Goal: Information Seeking & Learning: Find specific fact

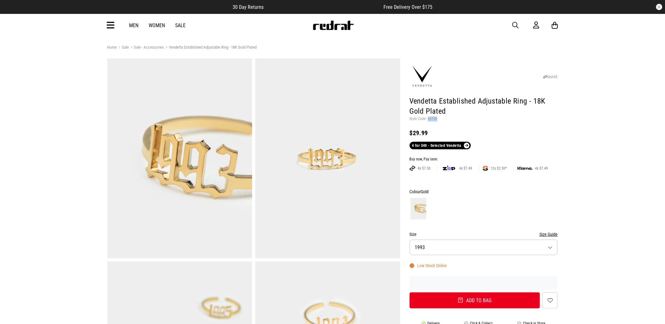
click at [515, 23] on span "button" at bounding box center [516, 25] width 6 height 8
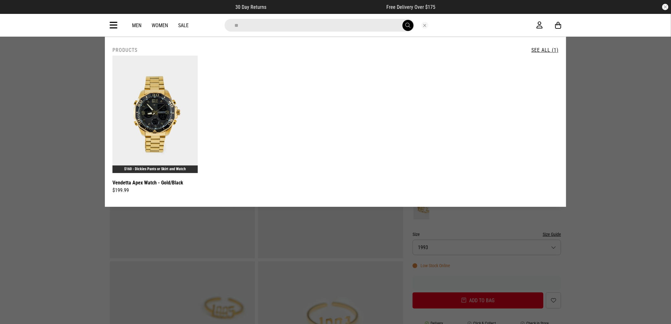
type input "*"
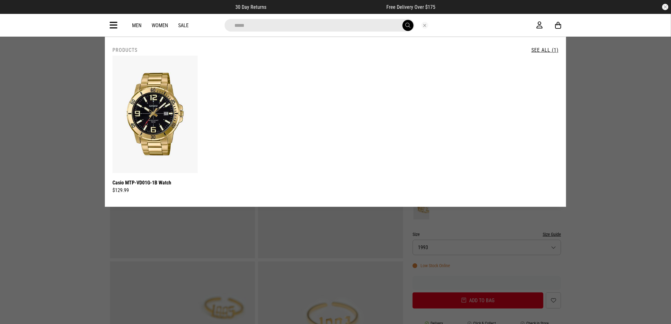
type input "*****"
click at [117, 25] on icon at bounding box center [114, 25] width 8 height 10
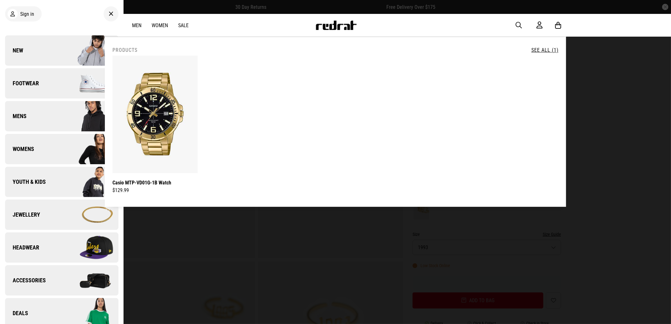
click at [518, 28] on span "button" at bounding box center [518, 25] width 6 height 8
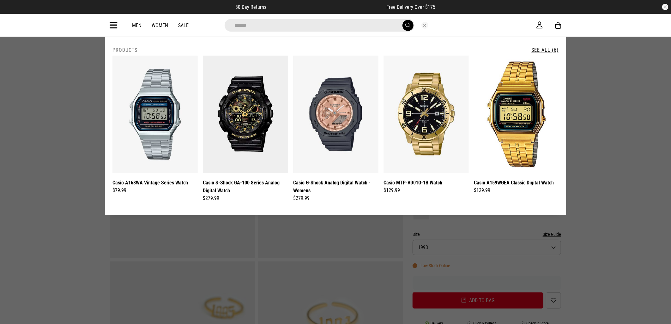
type input "******"
click at [542, 47] on link "See All (6)" at bounding box center [544, 50] width 27 height 6
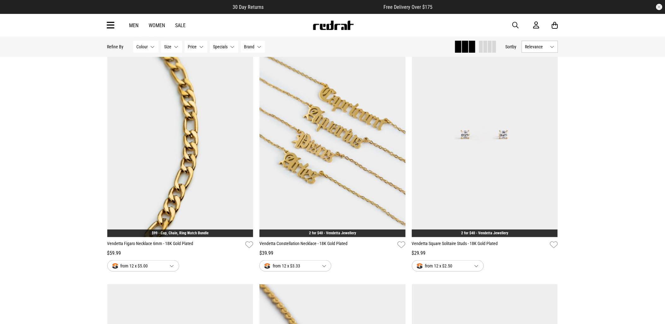
click at [110, 27] on icon at bounding box center [111, 25] width 8 height 10
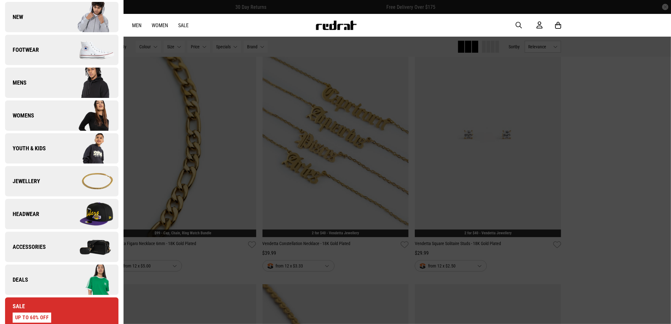
scroll to position [33, 0]
click at [42, 282] on link "Deals" at bounding box center [61, 280] width 113 height 30
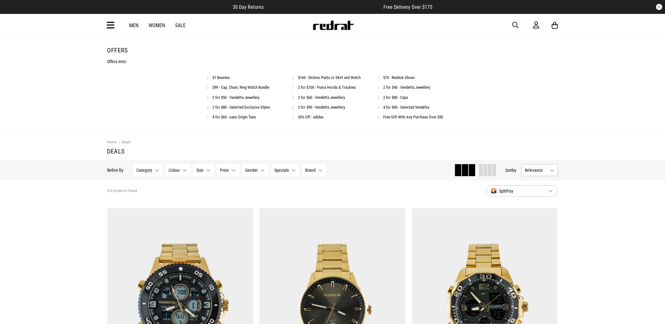
click at [303, 77] on link "$160 - Dickies Pants or Skirt and Watch" at bounding box center [329, 77] width 63 height 5
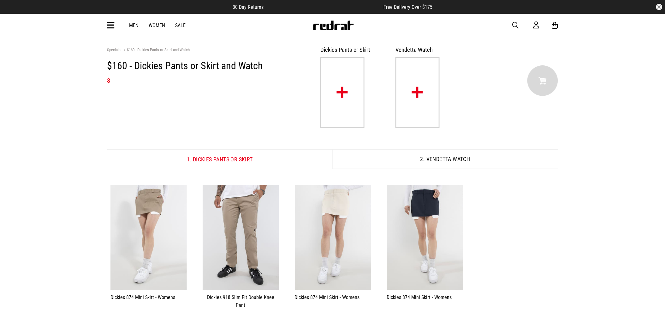
click at [405, 110] on img at bounding box center [418, 92] width 44 height 71
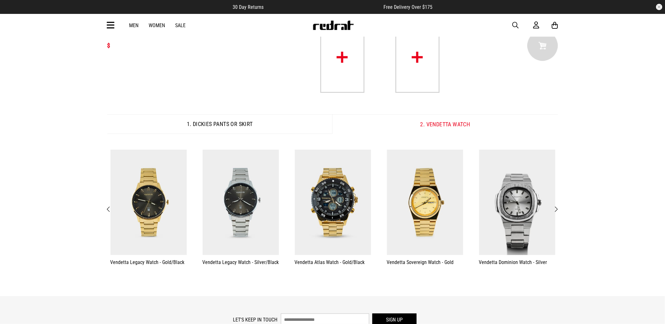
click at [561, 204] on button "**********" at bounding box center [517, 207] width 92 height 123
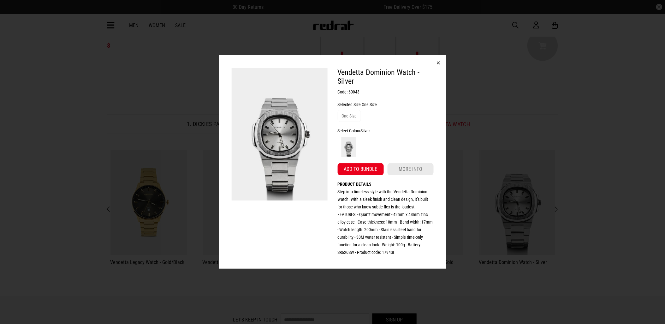
click at [439, 63] on button "button" at bounding box center [438, 62] width 15 height 15
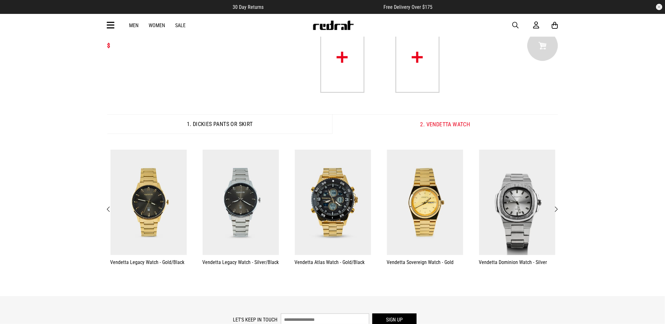
click at [557, 211] on span "Next" at bounding box center [556, 210] width 4 height 8
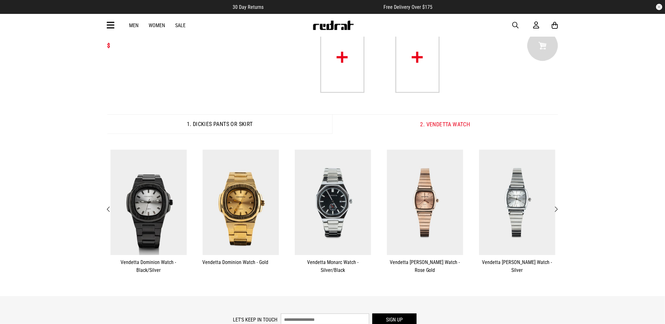
click at [557, 211] on span "Next" at bounding box center [556, 210] width 4 height 8
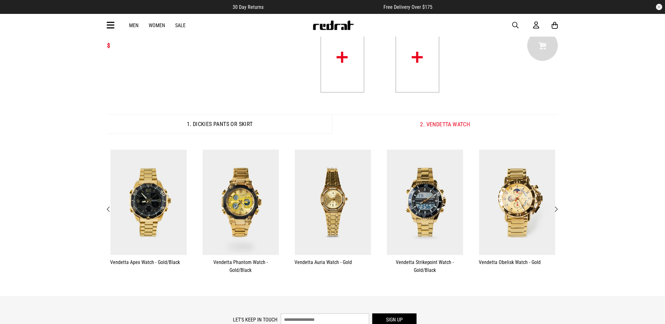
click at [561, 212] on button "**********" at bounding box center [517, 207] width 92 height 123
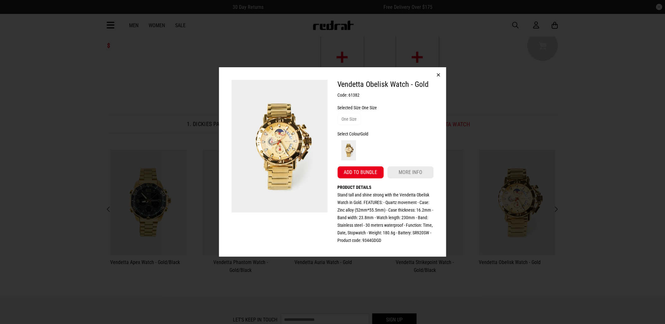
click at [440, 76] on button "button" at bounding box center [438, 74] width 15 height 15
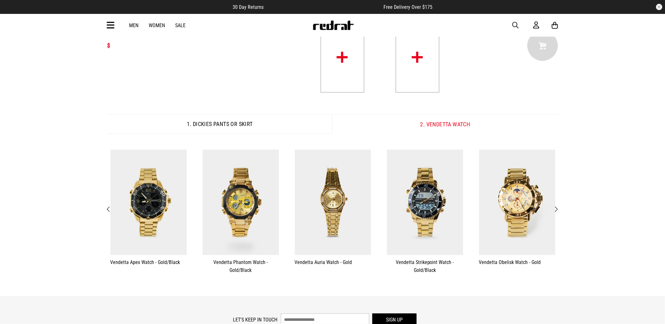
click at [556, 209] on span "Next" at bounding box center [556, 210] width 4 height 8
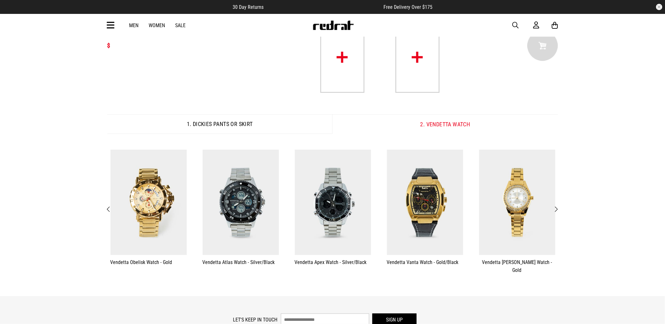
click at [557, 210] on span "Next" at bounding box center [556, 210] width 4 height 8
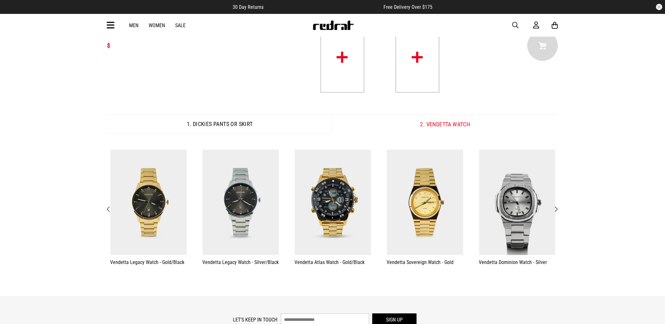
click at [558, 210] on span "Next" at bounding box center [556, 210] width 4 height 8
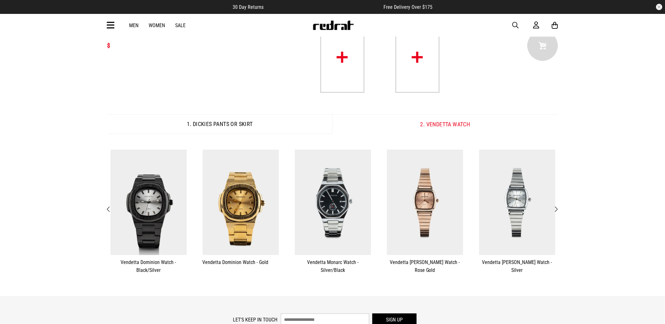
click at [558, 209] on span "Next" at bounding box center [556, 210] width 4 height 8
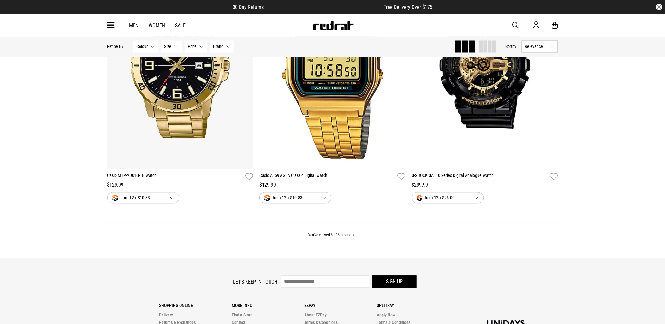
scroll to position [386, 0]
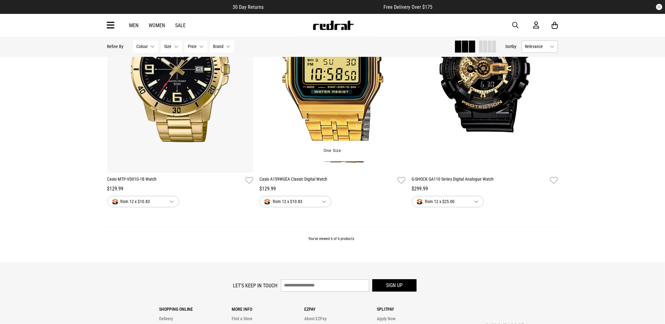
click at [339, 123] on img at bounding box center [332, 70] width 146 height 205
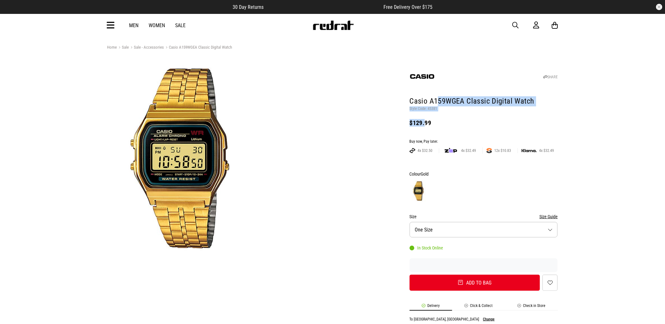
drag, startPoint x: 437, startPoint y: 106, endPoint x: 433, endPoint y: 112, distance: 7.7
click at [432, 112] on header "SHARE Casio A159WGEA Classic Digital Watch Style Code: 45381 $129.99" at bounding box center [484, 96] width 148 height 72
drag, startPoint x: 433, startPoint y: 112, endPoint x: 490, endPoint y: 122, distance: 57.7
click at [490, 122] on div "$129.99" at bounding box center [484, 123] width 148 height 8
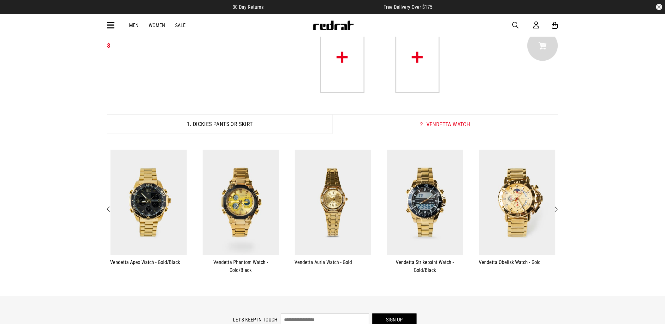
click at [557, 212] on span "Next" at bounding box center [556, 210] width 4 height 8
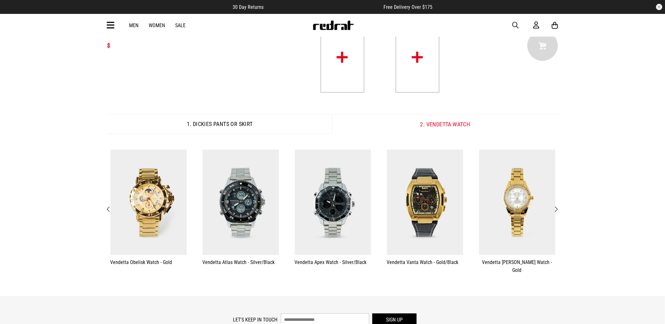
click at [560, 208] on button "Next" at bounding box center [556, 209] width 8 height 8
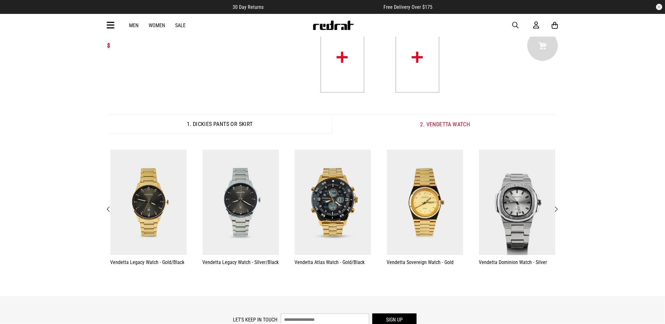
click at [564, 209] on div "**********" at bounding box center [332, 148] width 665 height 295
click at [559, 212] on button "Next" at bounding box center [556, 209] width 8 height 8
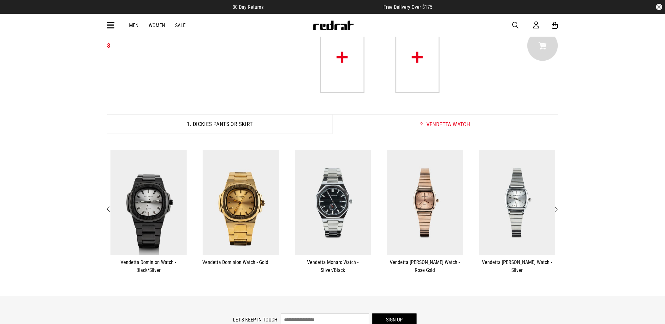
click at [559, 212] on button "Next" at bounding box center [556, 209] width 8 height 8
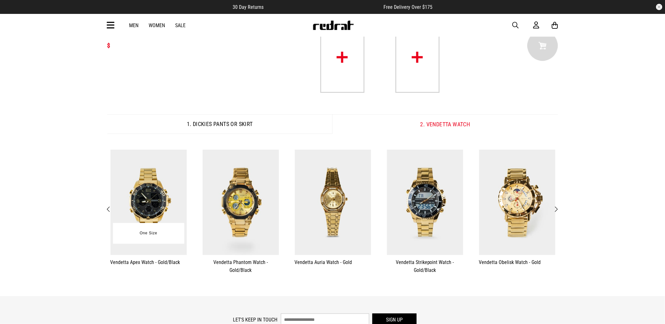
click at [140, 186] on img at bounding box center [148, 202] width 76 height 105
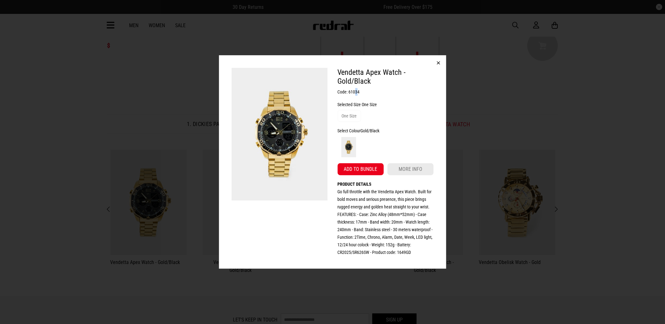
click at [357, 93] on h3 "Code: 61034" at bounding box center [386, 92] width 96 height 8
click at [367, 93] on h3 "Code: 61034" at bounding box center [386, 92] width 96 height 8
drag, startPoint x: 361, startPoint y: 92, endPoint x: 348, endPoint y: 95, distance: 13.3
click at [349, 95] on h3 "Code: 61034" at bounding box center [386, 92] width 96 height 8
drag, startPoint x: 348, startPoint y: 95, endPoint x: 351, endPoint y: 92, distance: 4.0
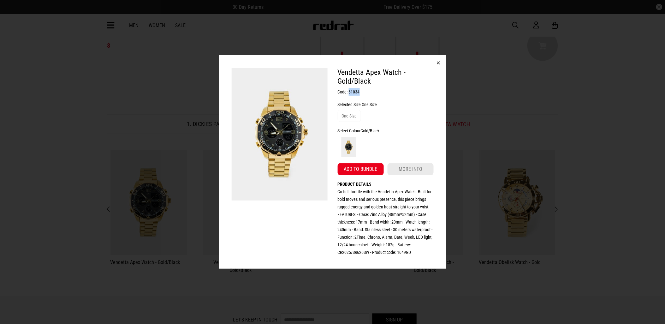
copy h3 "61034"
click at [442, 63] on button "button" at bounding box center [438, 62] width 15 height 15
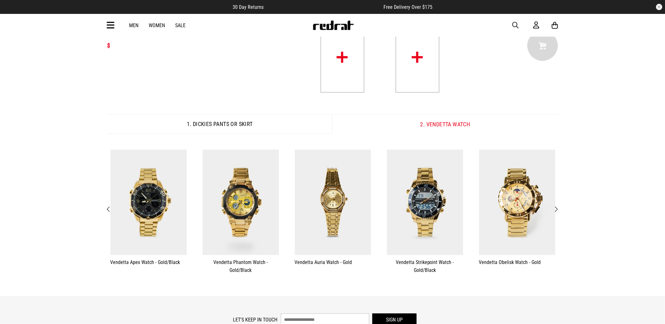
click at [340, 26] on img at bounding box center [334, 25] width 42 height 9
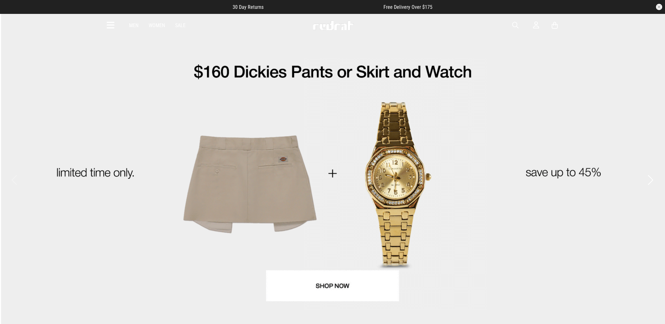
click at [516, 24] on span "button" at bounding box center [516, 25] width 6 height 8
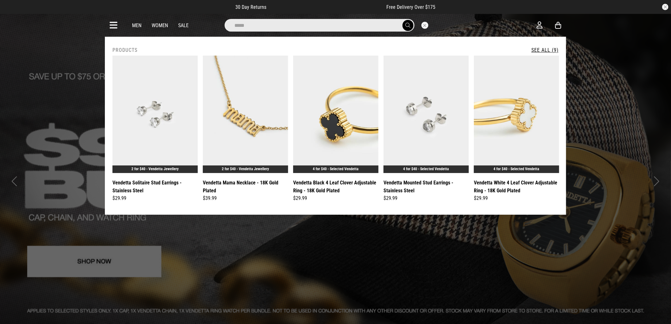
type input "*****"
click at [402, 20] on button "submit" at bounding box center [407, 25] width 11 height 11
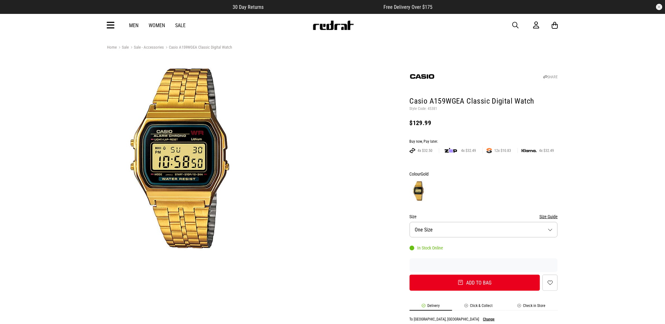
click at [513, 25] on span "button" at bounding box center [516, 25] width 6 height 8
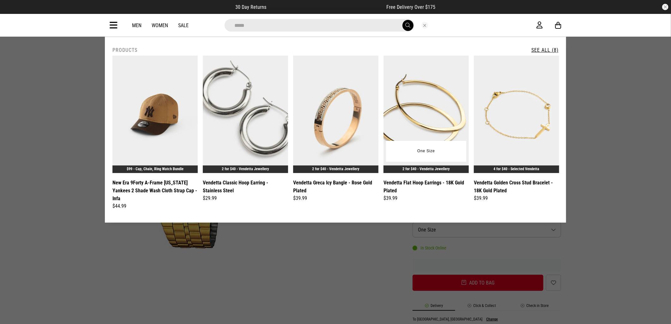
type input "*****"
click at [402, 20] on button "submit" at bounding box center [407, 25] width 11 height 11
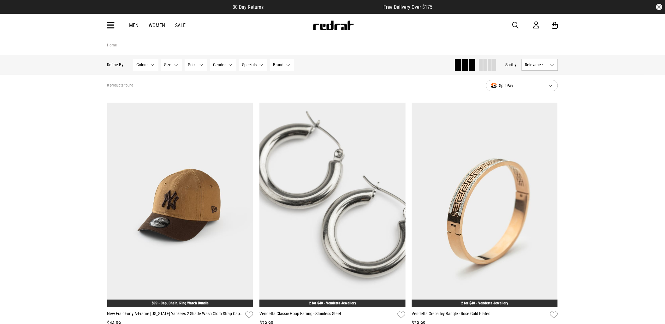
click at [517, 23] on span "button" at bounding box center [516, 25] width 6 height 8
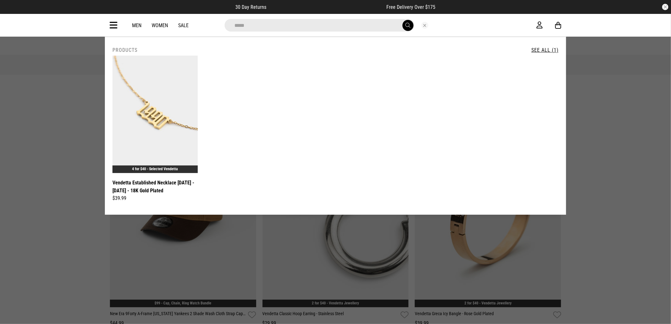
type input "*****"
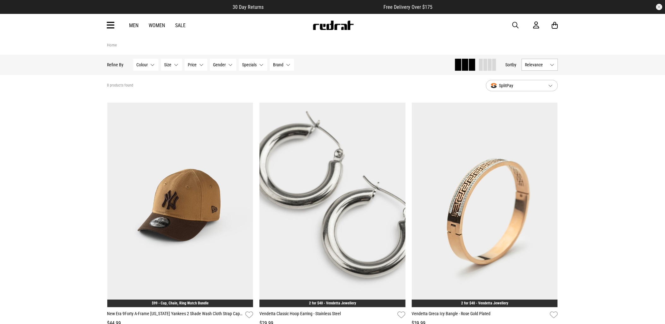
click at [521, 23] on button "button" at bounding box center [519, 25] width 13 height 8
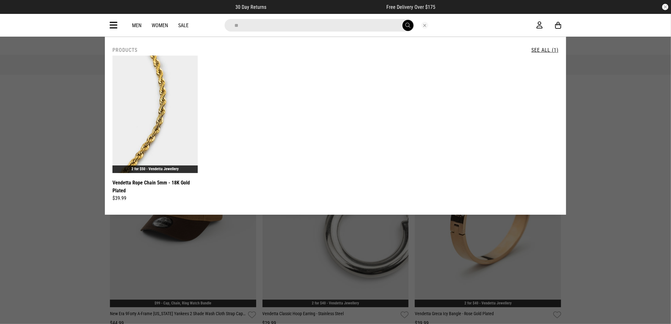
type input "*"
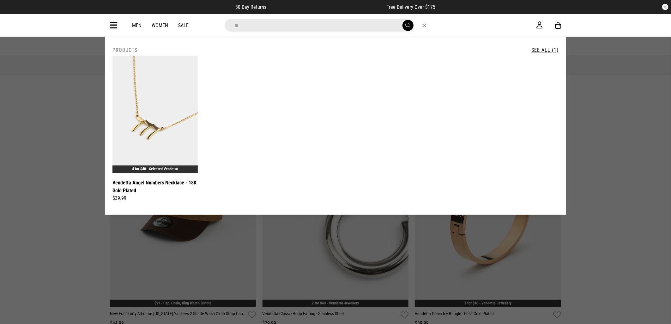
type input "*"
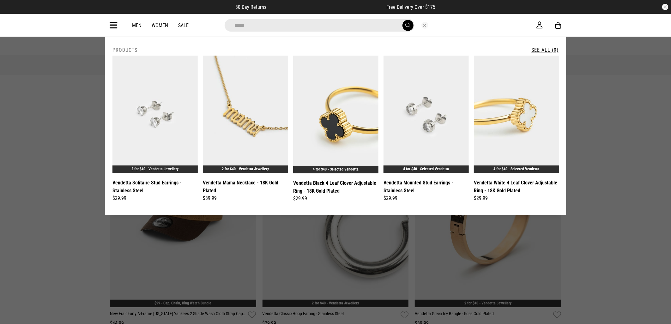
type input "*****"
click at [402, 20] on button "submit" at bounding box center [407, 25] width 11 height 11
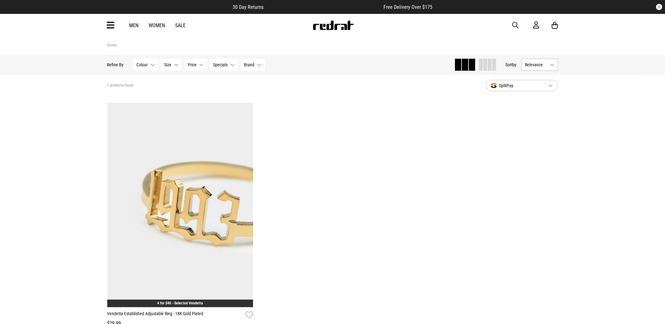
click at [518, 27] on span "button" at bounding box center [516, 25] width 6 height 8
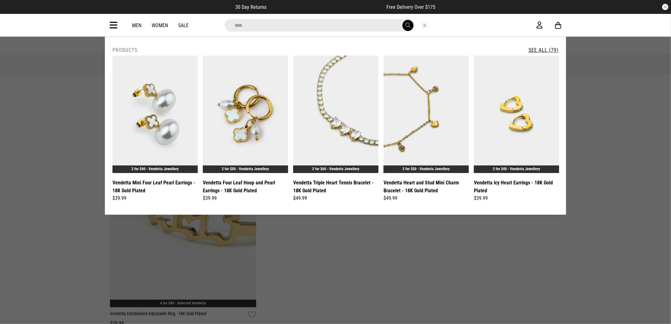
type input "****"
click at [538, 49] on link "See All (79)" at bounding box center [543, 50] width 30 height 6
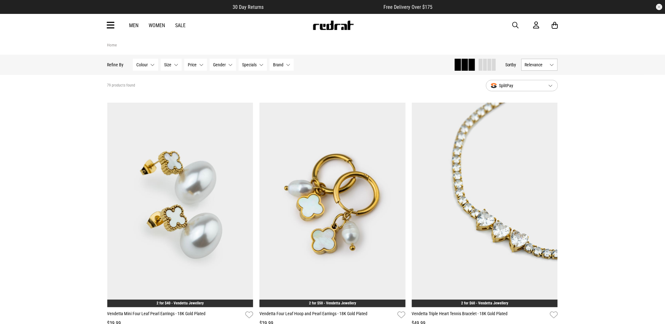
click at [513, 26] on span "button" at bounding box center [516, 25] width 6 height 8
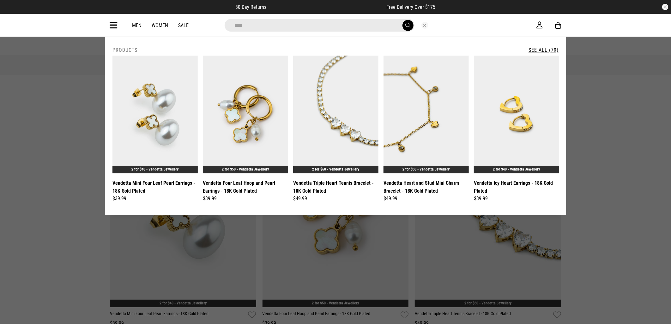
type input "****"
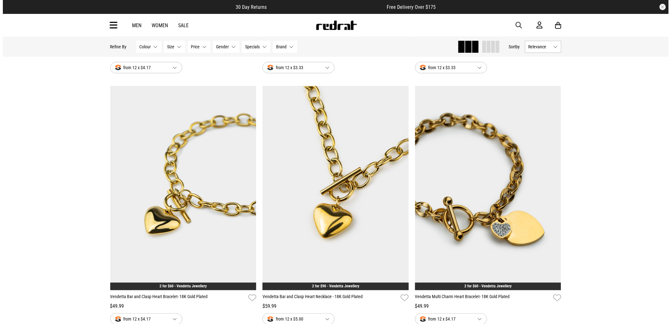
scroll to position [1087, 0]
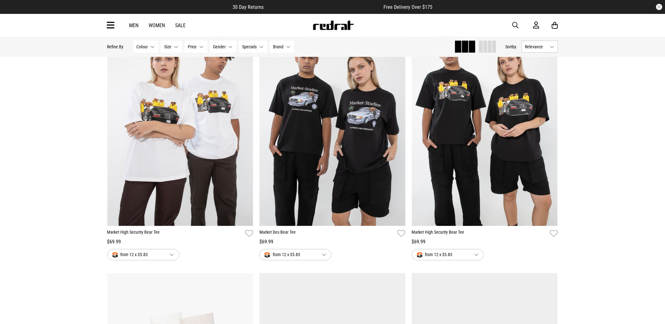
drag, startPoint x: 605, startPoint y: 198, endPoint x: 602, endPoint y: 279, distance: 80.9
click at [602, 279] on div "**********" at bounding box center [332, 20] width 665 height 2143
click at [518, 24] on span "button" at bounding box center [516, 25] width 6 height 8
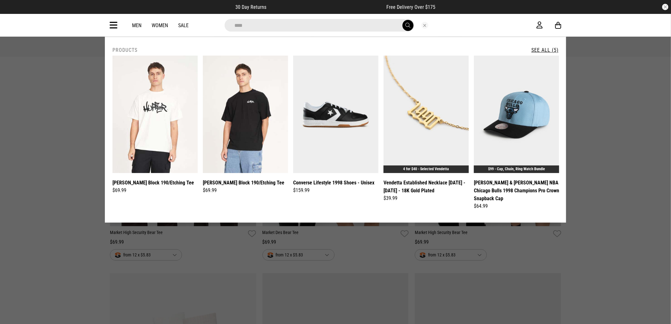
type input "****"
click at [402, 20] on button "submit" at bounding box center [407, 25] width 11 height 11
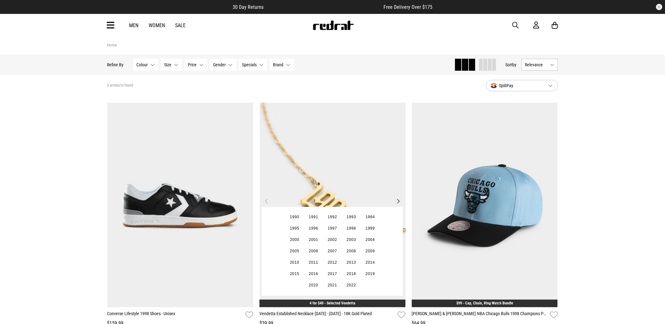
click at [293, 157] on img at bounding box center [333, 205] width 146 height 205
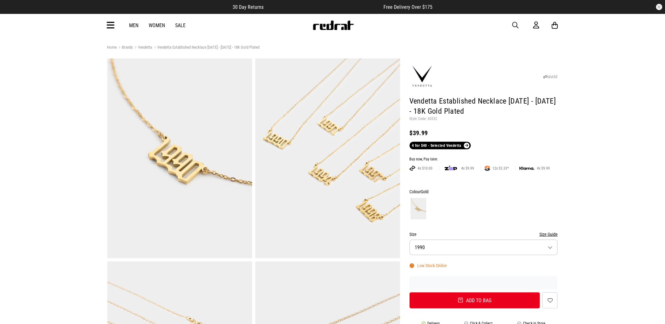
click at [515, 27] on span "button" at bounding box center [516, 25] width 6 height 8
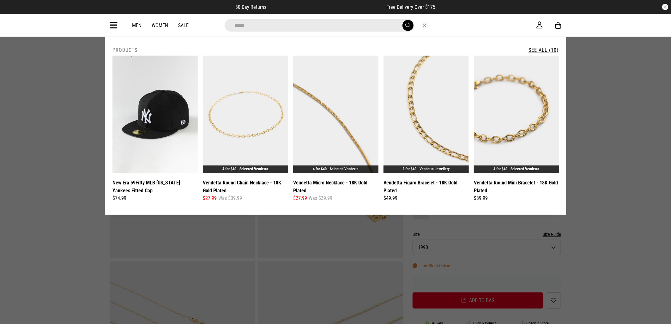
type input "*****"
click at [402, 20] on button "submit" at bounding box center [407, 25] width 11 height 11
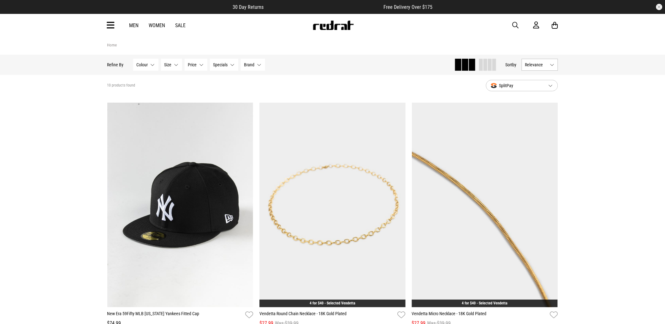
click at [515, 23] on span "button" at bounding box center [516, 25] width 6 height 8
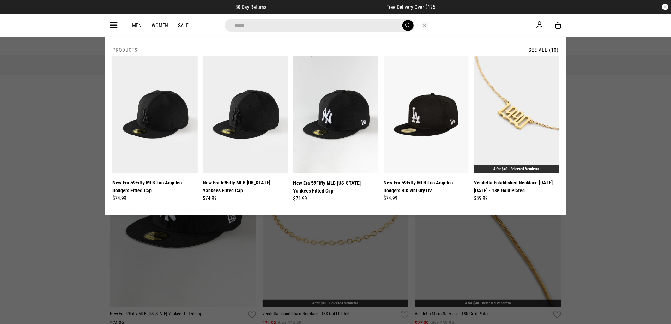
type input "*****"
click at [402, 20] on button "submit" at bounding box center [407, 25] width 11 height 11
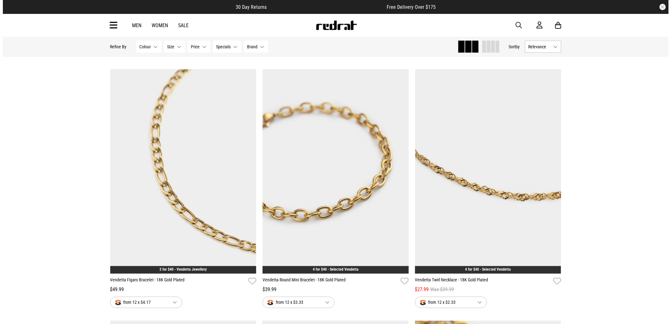
scroll to position [280, 0]
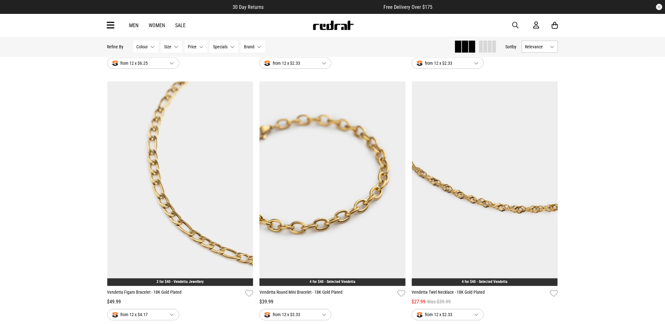
click at [515, 25] on span "button" at bounding box center [516, 25] width 6 height 8
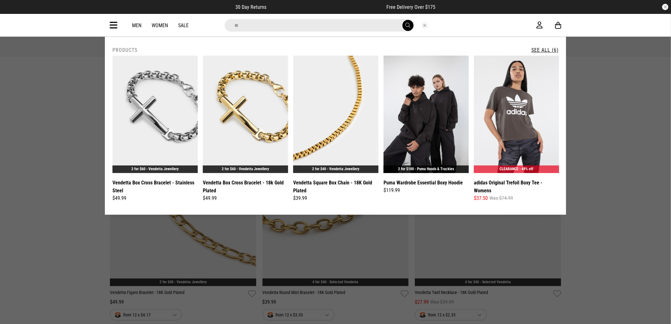
type input "*"
click at [285, 26] on input "search" at bounding box center [319, 25] width 190 height 13
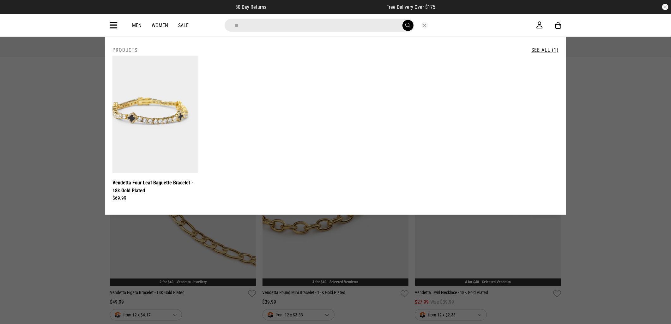
type input "*"
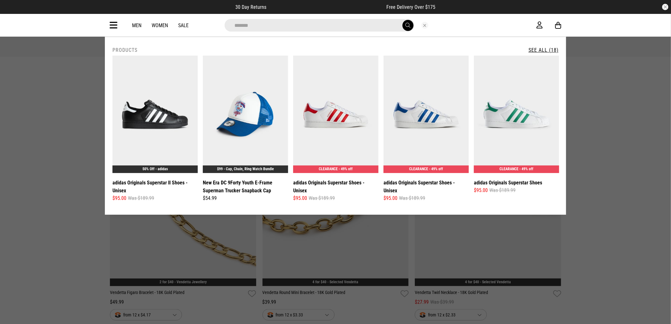
type input "*******"
click at [545, 50] on link "See All (18)" at bounding box center [543, 50] width 30 height 6
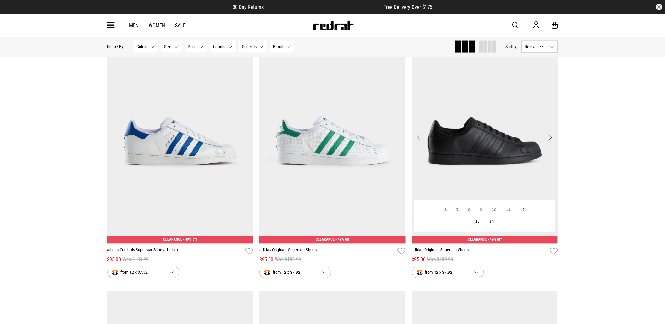
scroll to position [316, 0]
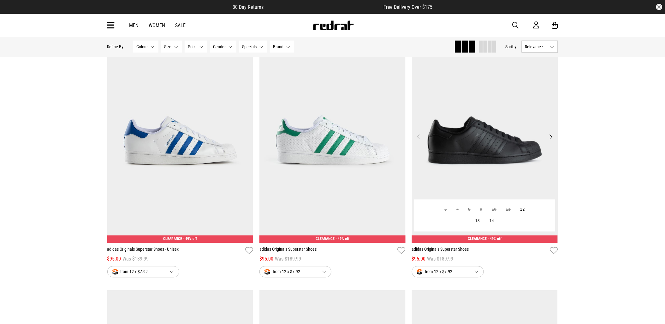
drag, startPoint x: 476, startPoint y: 146, endPoint x: 466, endPoint y: 148, distance: 10.2
click at [476, 146] on img at bounding box center [485, 141] width 146 height 205
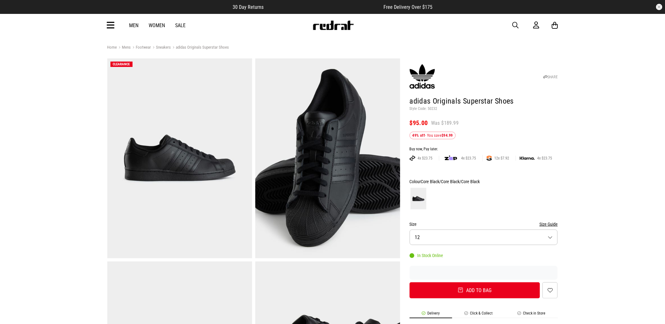
click at [435, 243] on button "Size 12" at bounding box center [484, 236] width 148 height 15
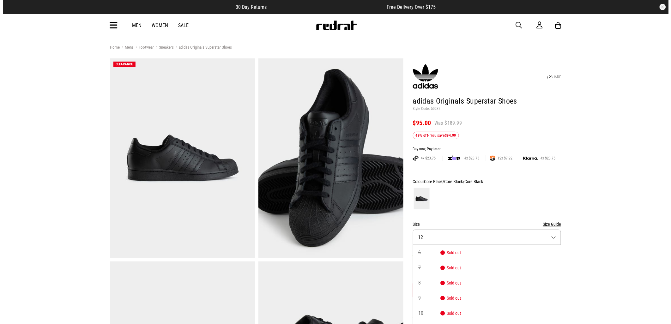
scroll to position [7, 0]
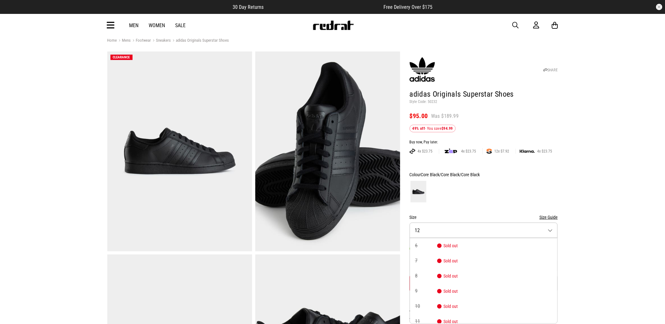
click at [519, 24] on button "button" at bounding box center [519, 25] width 13 height 8
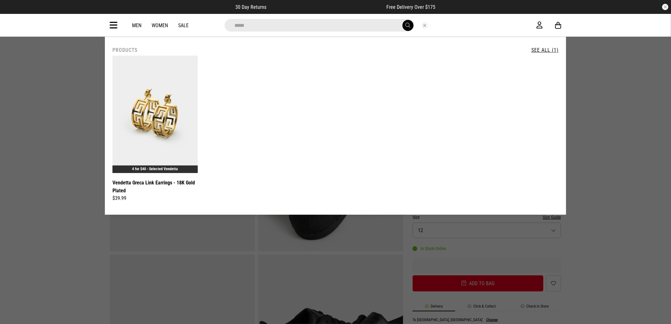
type input "*****"
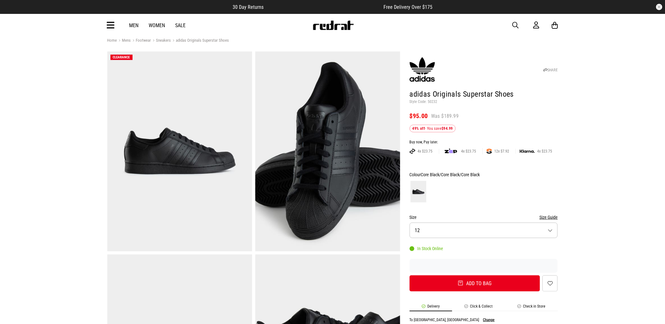
click at [513, 27] on span "button" at bounding box center [516, 25] width 6 height 8
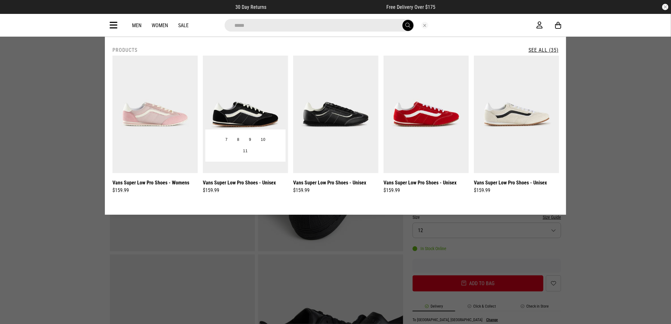
type input "**********"
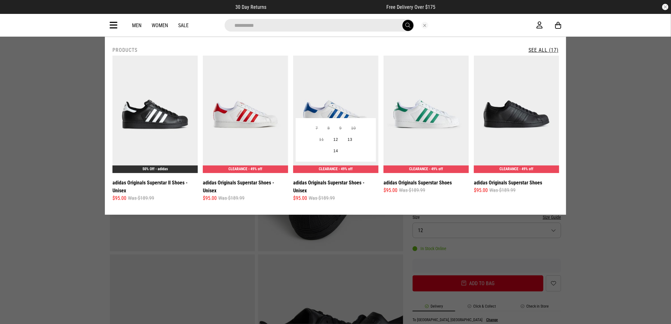
click at [341, 104] on img at bounding box center [335, 114] width 85 height 117
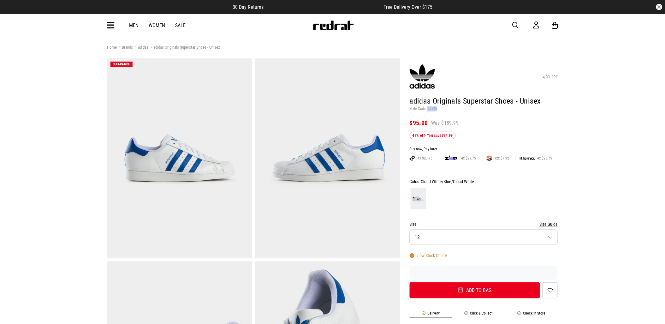
drag, startPoint x: 436, startPoint y: 108, endPoint x: 426, endPoint y: 111, distance: 10.4
click at [426, 111] on p "Style Code: 57745" at bounding box center [484, 108] width 148 height 5
drag, startPoint x: 426, startPoint y: 111, endPoint x: 430, endPoint y: 106, distance: 6.6
drag, startPoint x: 430, startPoint y: 106, endPoint x: 429, endPoint y: 122, distance: 15.8
click at [429, 122] on div "$95.00 Was $189.99" at bounding box center [484, 123] width 148 height 8
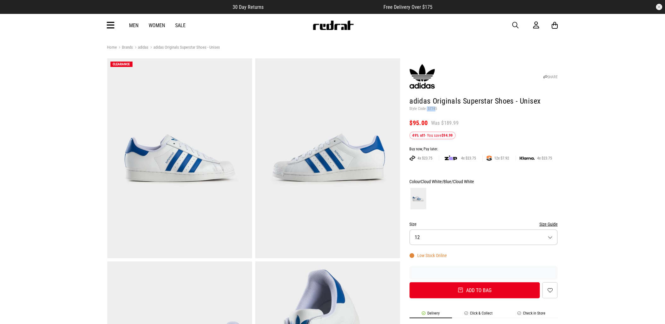
drag, startPoint x: 436, startPoint y: 108, endPoint x: 426, endPoint y: 110, distance: 9.6
click at [426, 110] on p "Style Code: 57745" at bounding box center [484, 108] width 148 height 5
drag, startPoint x: 426, startPoint y: 110, endPoint x: 439, endPoint y: 113, distance: 13.3
click at [439, 113] on header "SHARE adidas Originals Superstar Shoes - Unisex Style Code: 57745 $95.00 Was $1…" at bounding box center [484, 99] width 148 height 79
drag, startPoint x: 439, startPoint y: 111, endPoint x: 426, endPoint y: 108, distance: 12.9
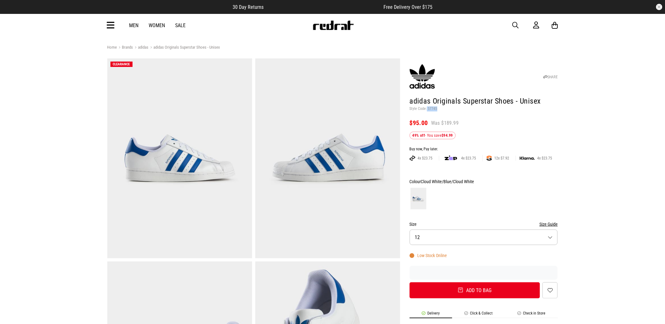
click at [426, 108] on p "Style Code: 57745" at bounding box center [484, 108] width 148 height 5
drag, startPoint x: 426, startPoint y: 108, endPoint x: 430, endPoint y: 110, distance: 4.0
copy p "57745"
